Goal: Communication & Community: Answer question/provide support

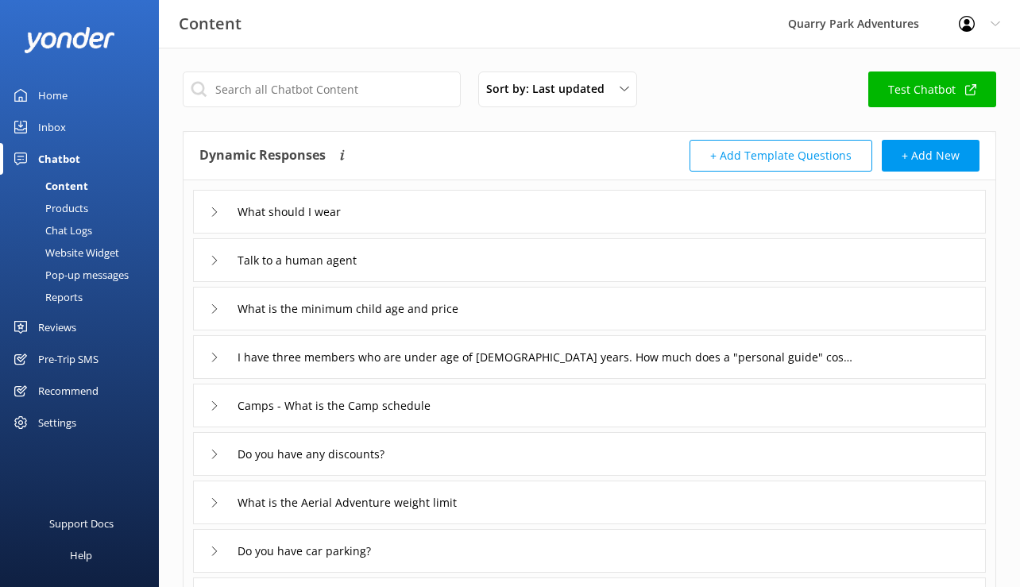
click at [75, 128] on link "Inbox" at bounding box center [79, 127] width 159 height 32
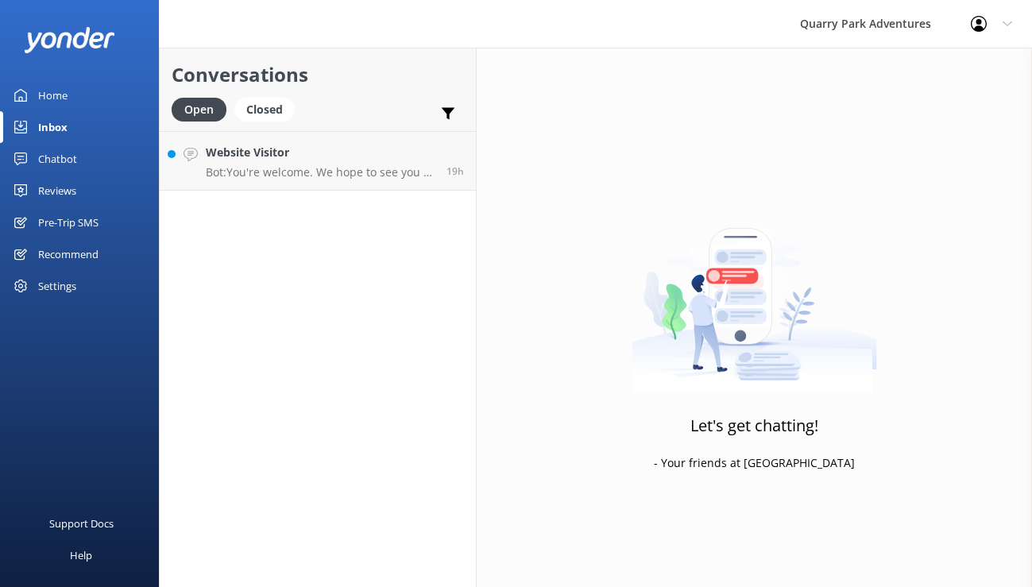
click at [252, 191] on div "Conversations Open Closed Important Assigned to me Unassigned Website Visitor B…" at bounding box center [318, 317] width 318 height 539
click at [285, 155] on h4 "Website Visitor" at bounding box center [320, 152] width 229 height 17
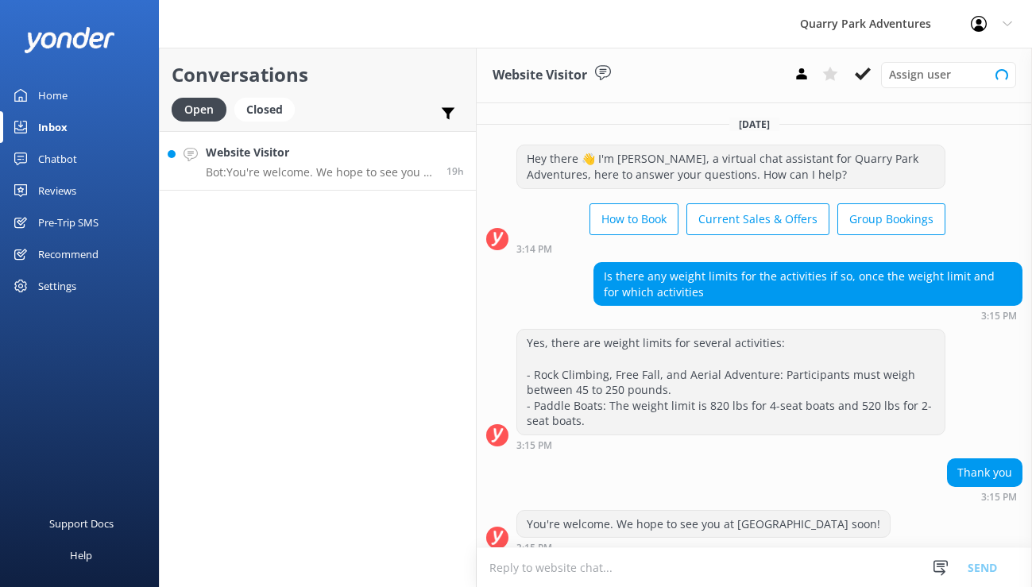
scroll to position [13, 0]
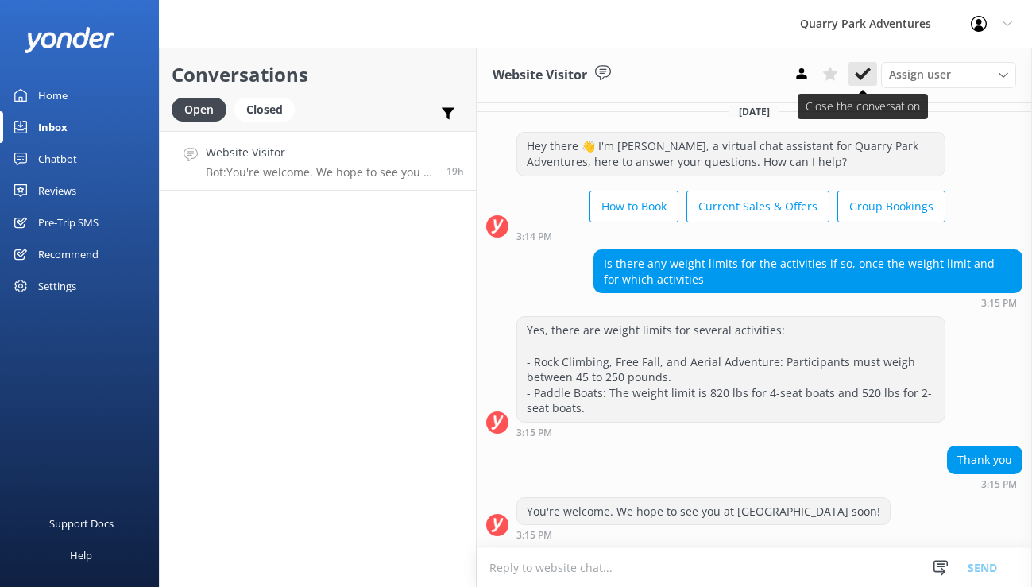
click at [855, 79] on icon at bounding box center [863, 74] width 16 height 16
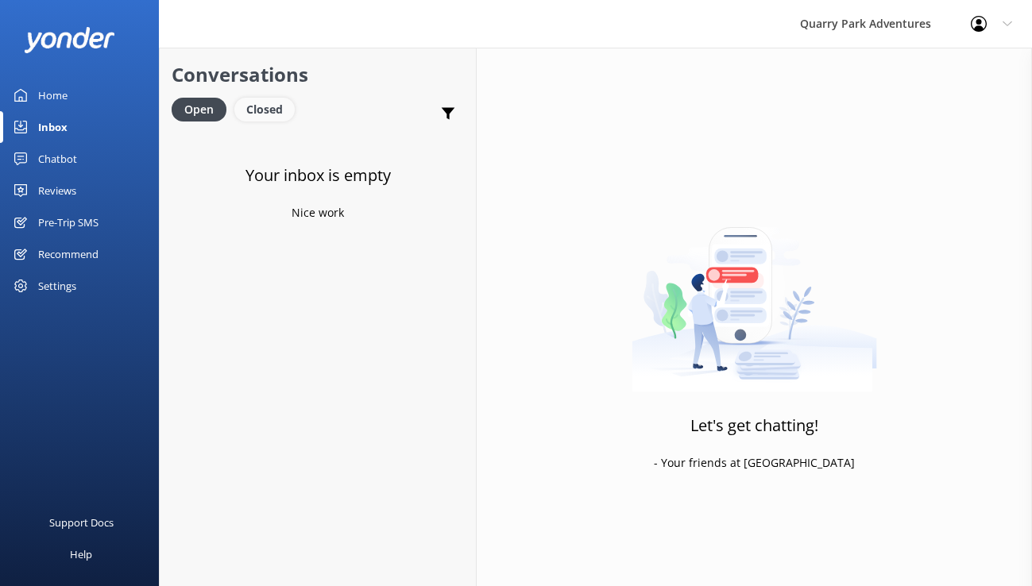
click at [273, 110] on div "Closed" at bounding box center [264, 110] width 60 height 24
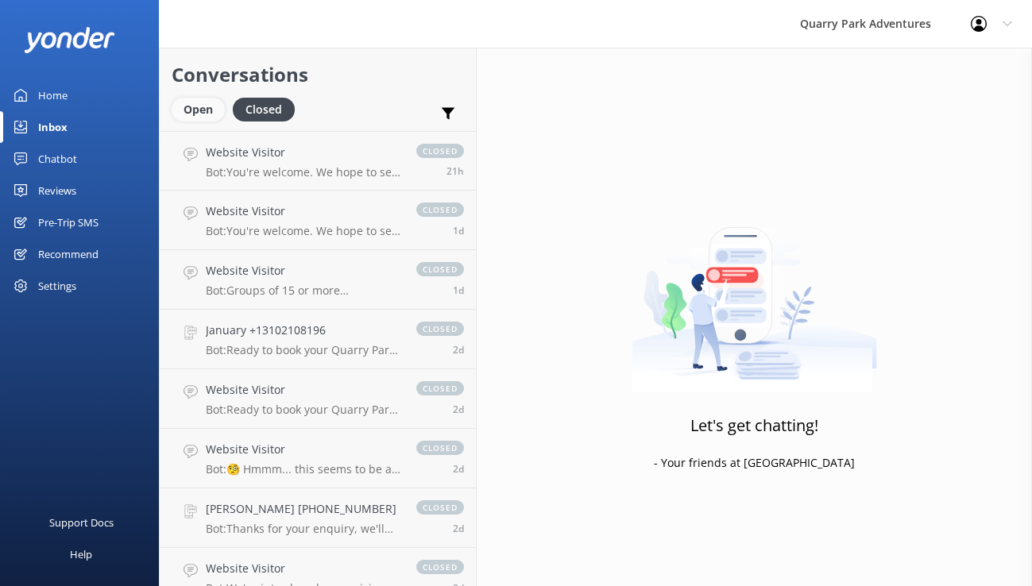
click at [212, 107] on div "Open" at bounding box center [198, 110] width 53 height 24
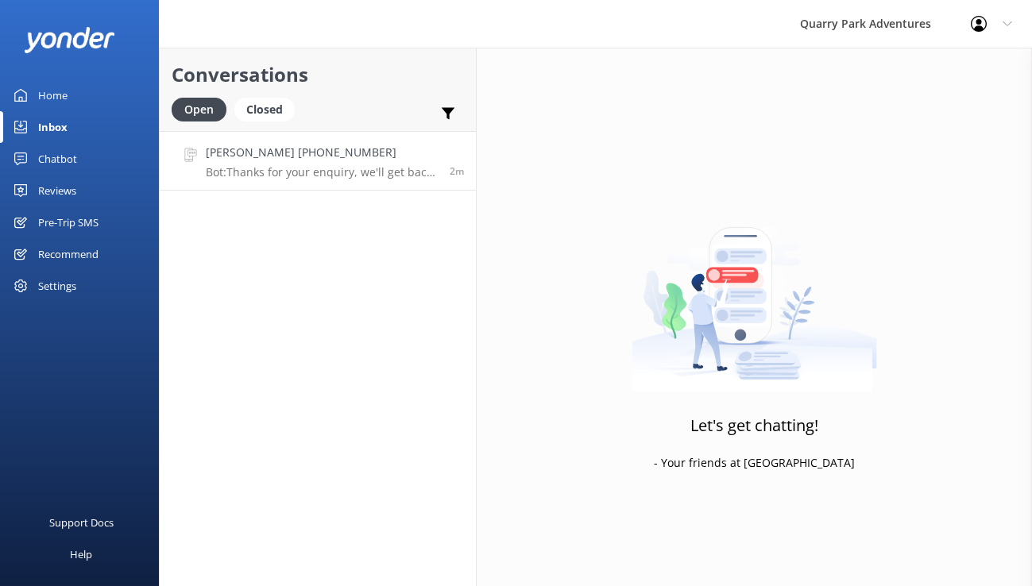
click at [291, 186] on link "Mabel Quintana +14086877929 Bot: Thanks for your enquiry, we'll get back to you…" at bounding box center [318, 161] width 316 height 60
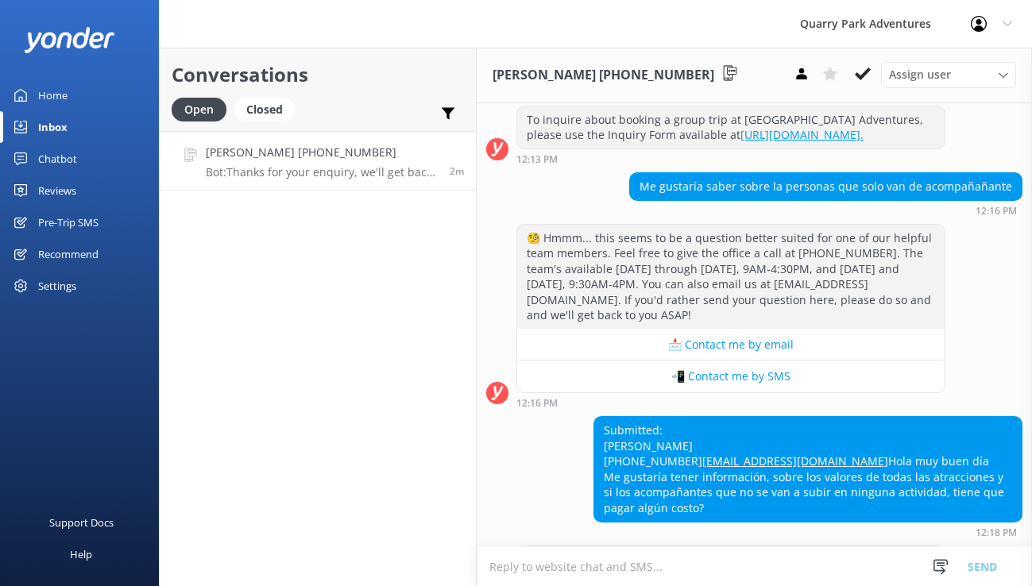
scroll to position [287, 0]
